Goal: Task Accomplishment & Management: Manage account settings

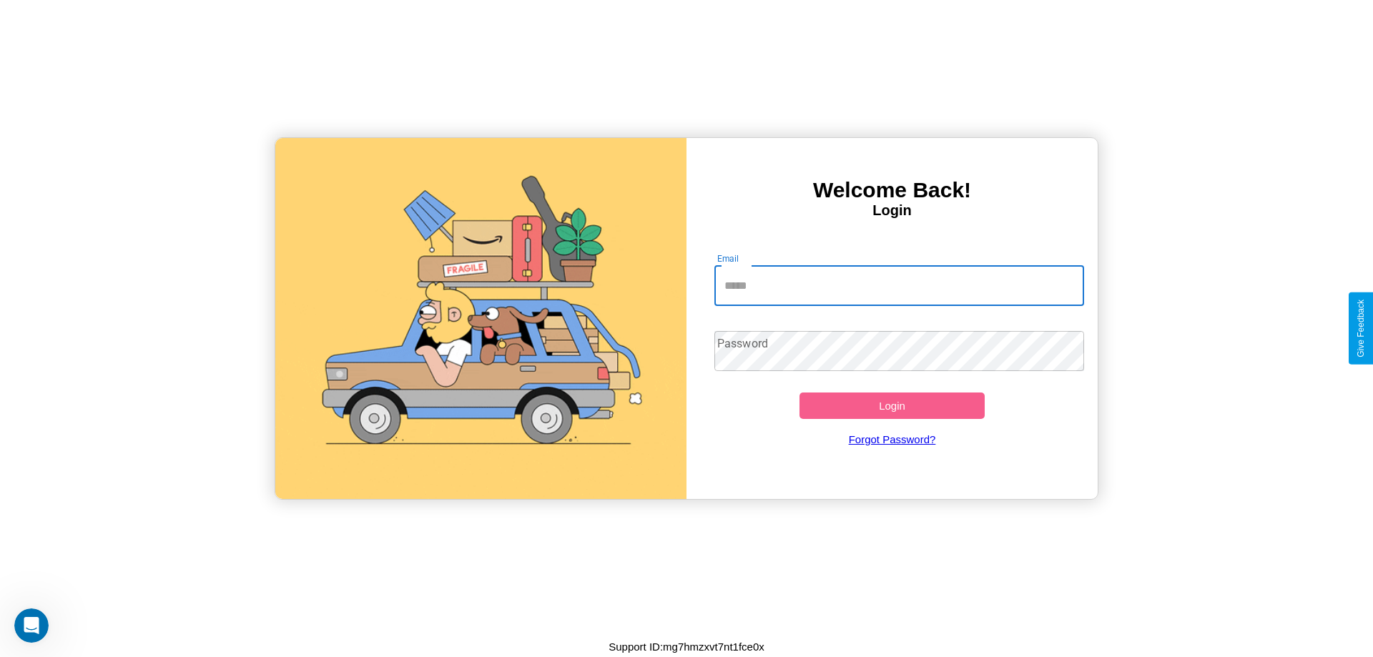
click at [899, 285] on input "Email" at bounding box center [899, 286] width 370 height 40
type input "**********"
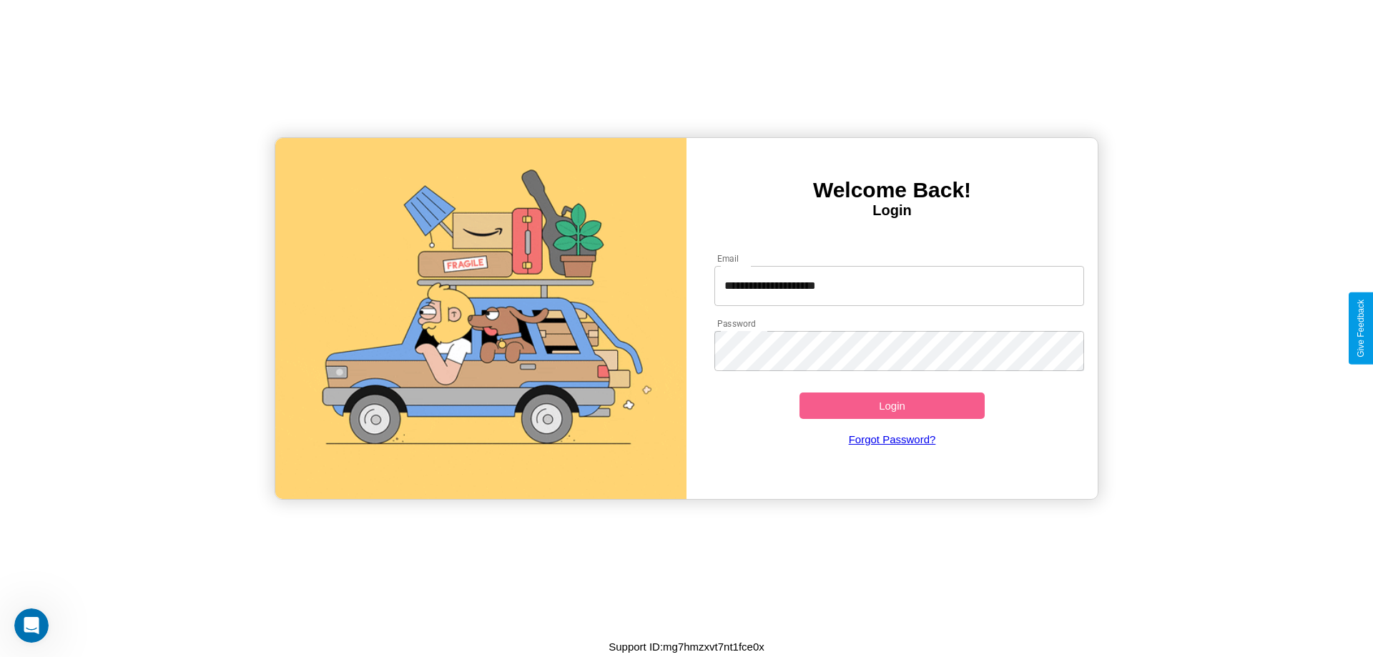
click at [891, 405] on button "Login" at bounding box center [891, 405] width 185 height 26
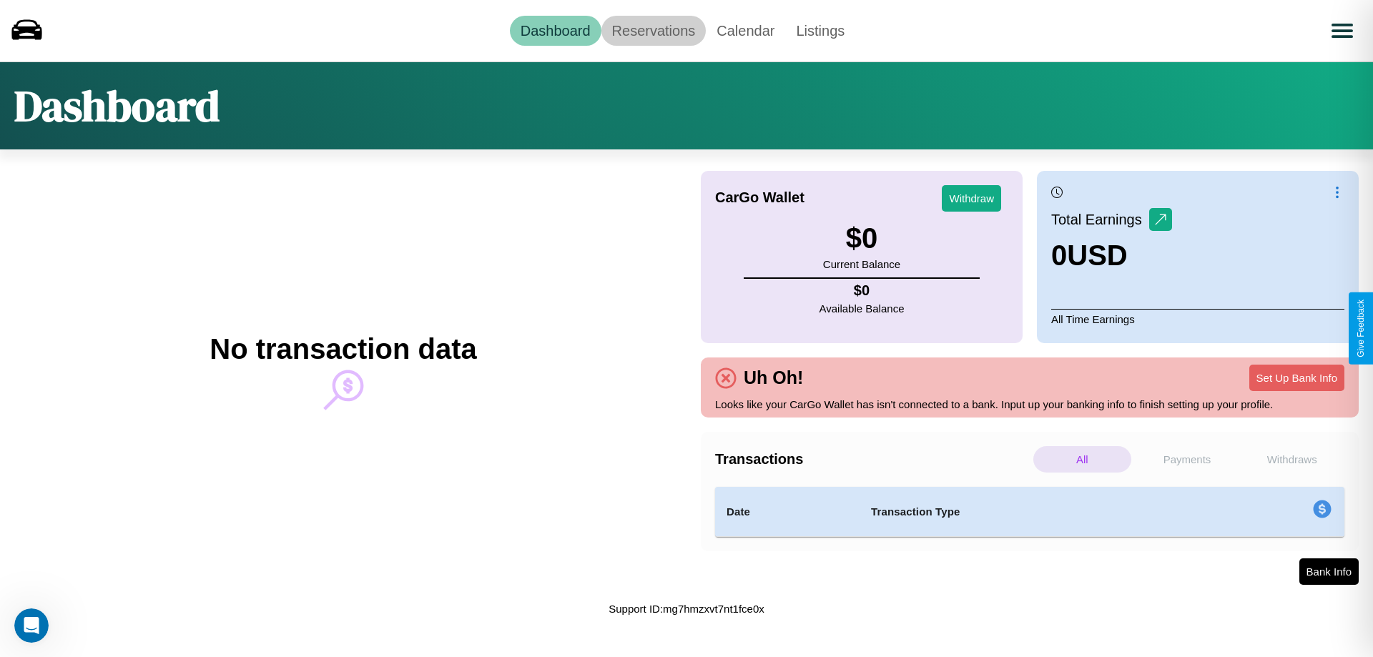
click at [653, 30] on link "Reservations" at bounding box center [653, 31] width 105 height 30
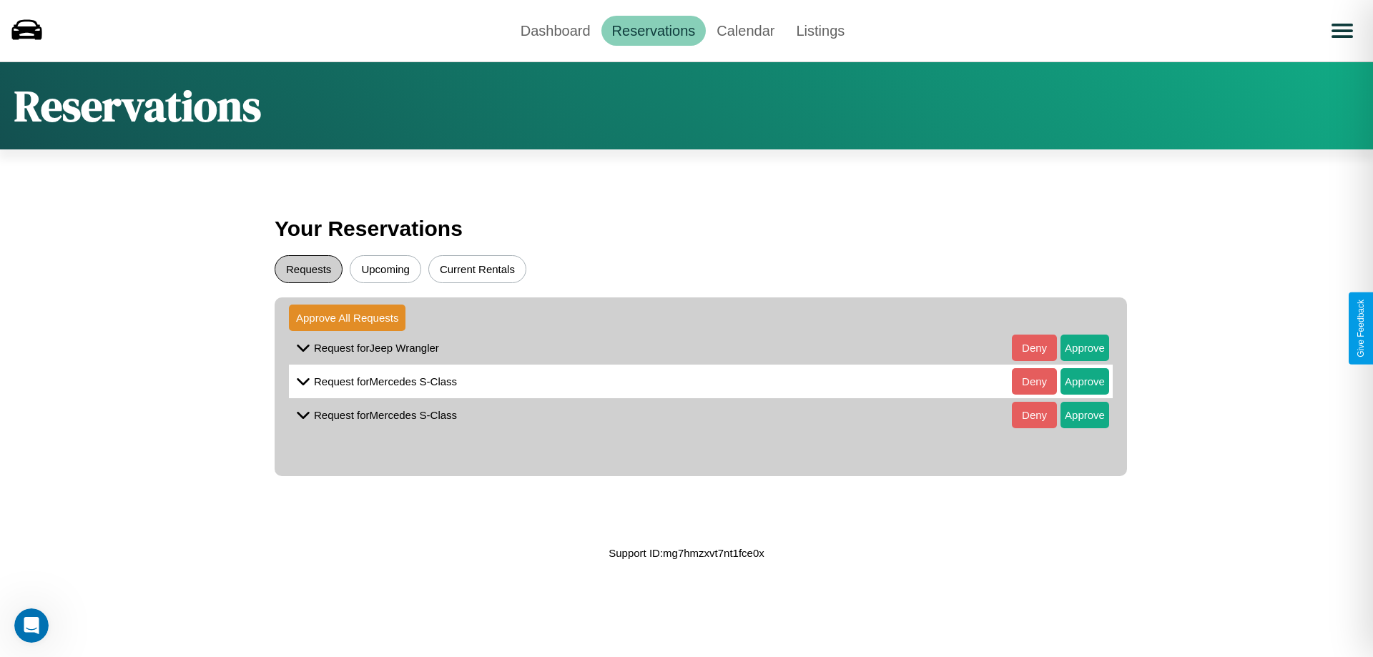
click at [308, 269] on button "Requests" at bounding box center [309, 269] width 68 height 28
click at [1074, 347] on button "Approve" at bounding box center [1084, 348] width 49 height 26
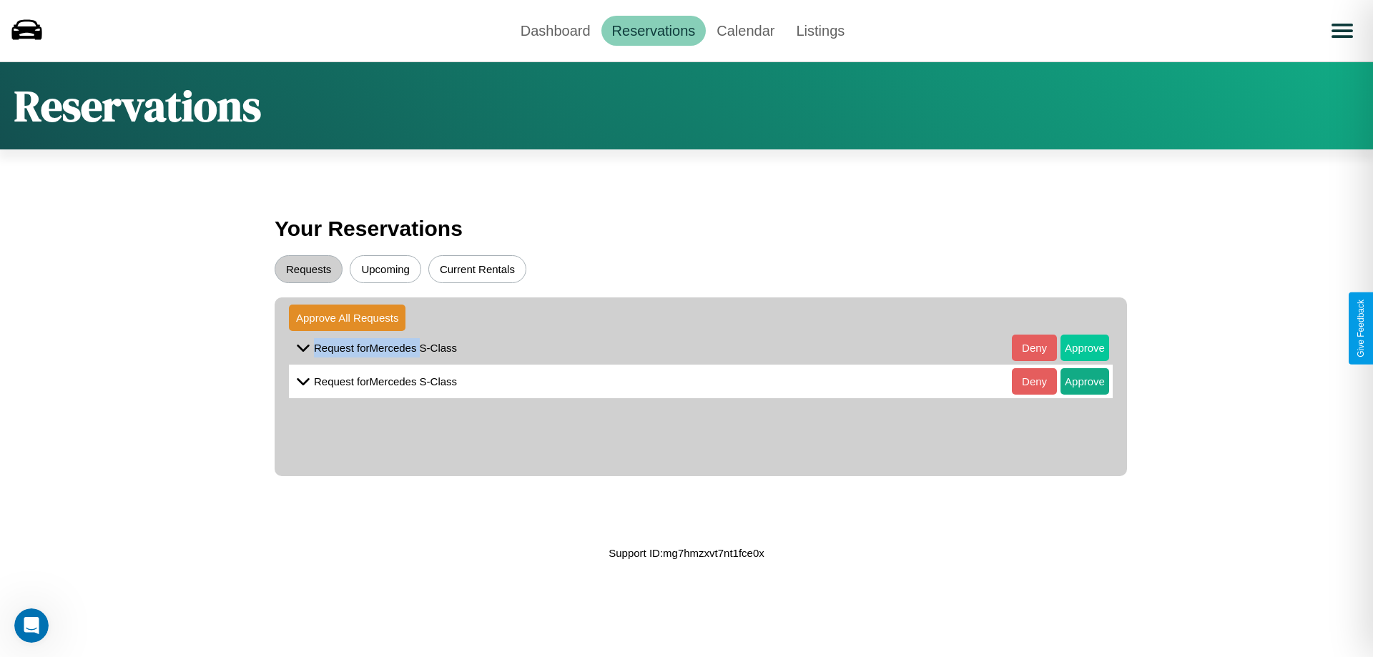
click at [1074, 347] on button "Approve" at bounding box center [1084, 348] width 49 height 26
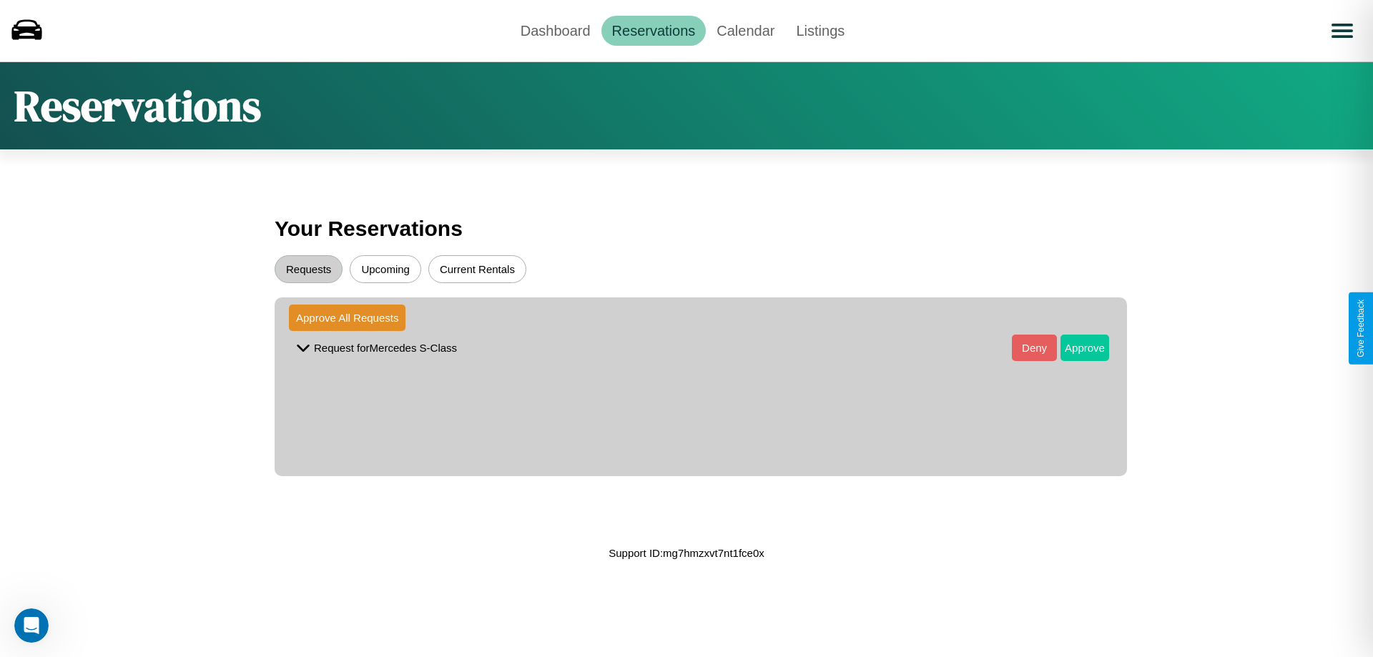
click at [1074, 347] on button "Approve" at bounding box center [1084, 348] width 49 height 26
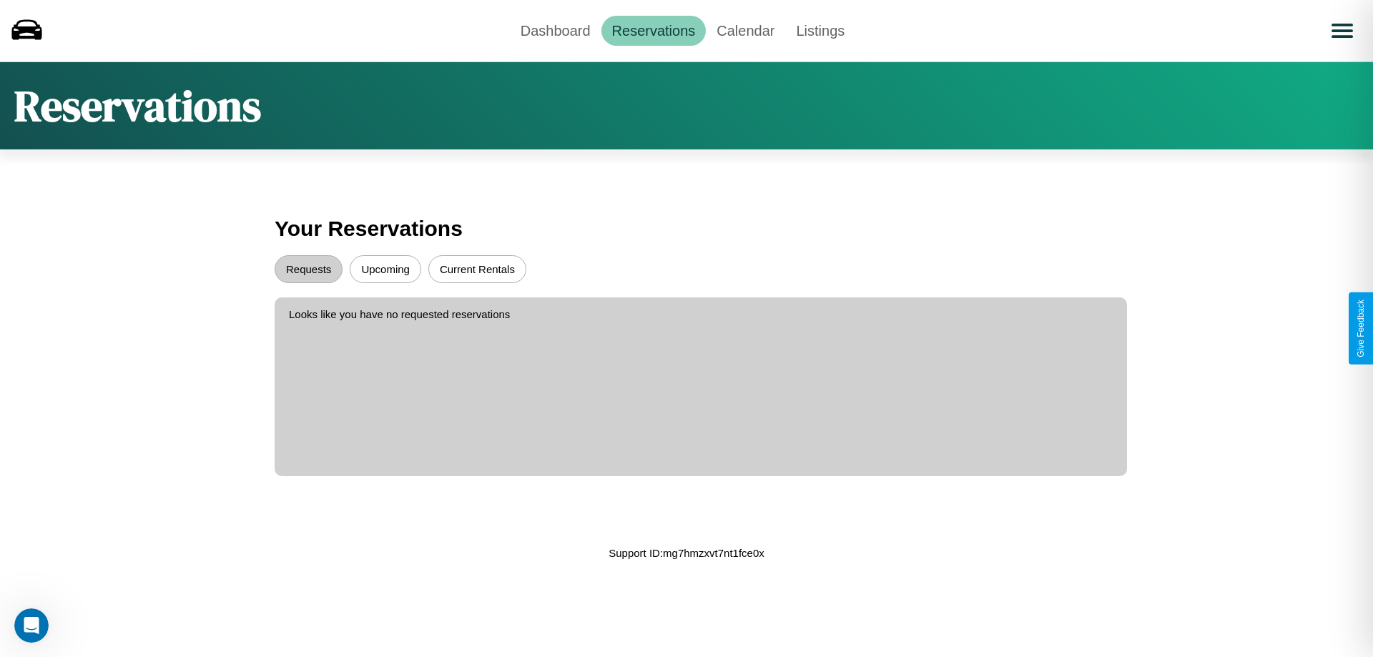
click at [385, 269] on button "Upcoming" at bounding box center [385, 269] width 71 height 28
